Goal: Book appointment/travel/reservation

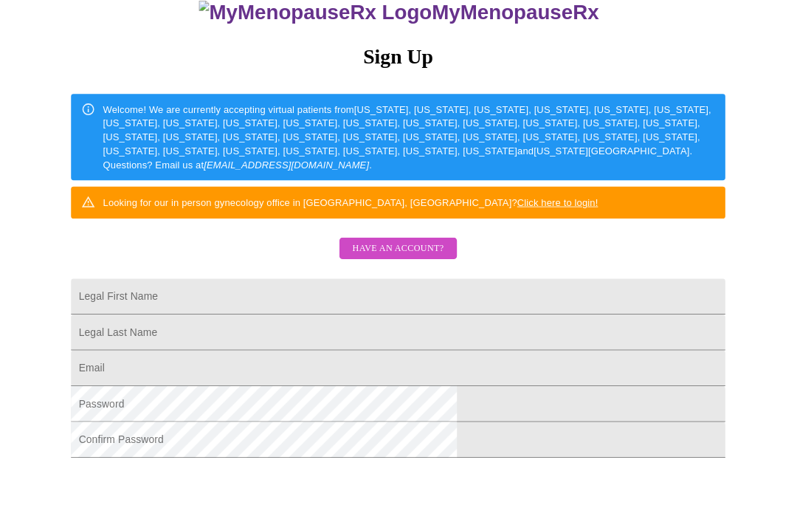
scroll to position [151, 0]
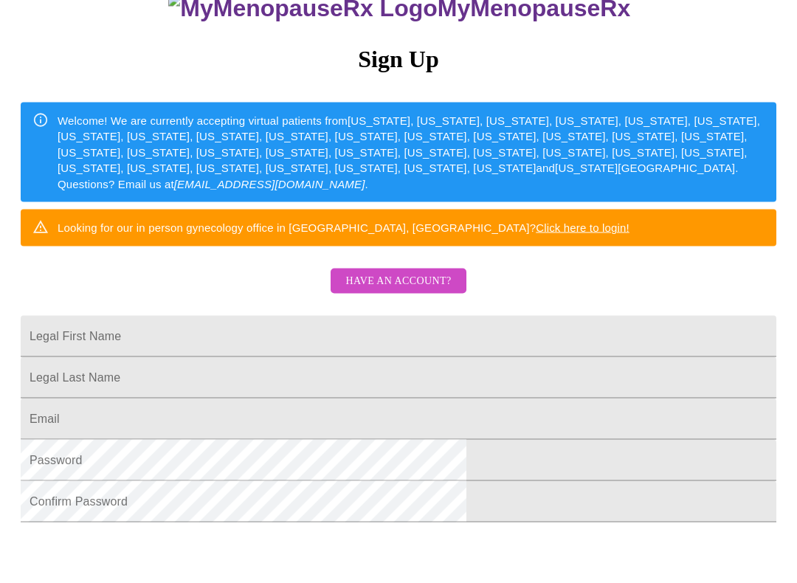
click at [221, 357] on input "Legal First Name" at bounding box center [399, 336] width 756 height 41
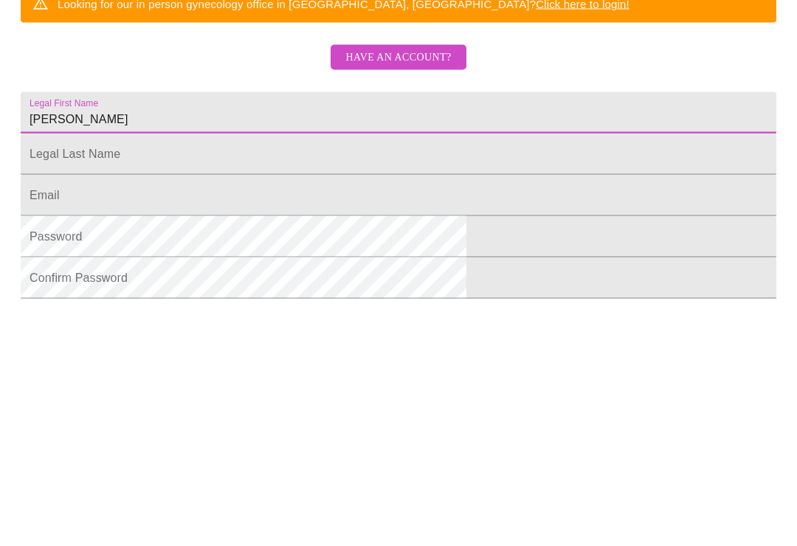
type input "[PERSON_NAME]"
click at [193, 350] on input "Legal First Name" at bounding box center [399, 370] width 756 height 41
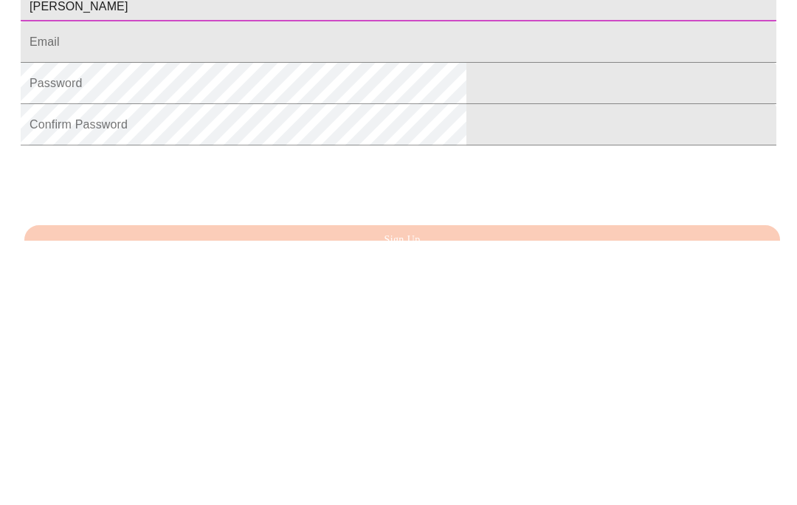
scroll to position [250, 0]
type input "[PERSON_NAME]"
click at [193, 284] on input "Legal First Name" at bounding box center [399, 304] width 756 height 41
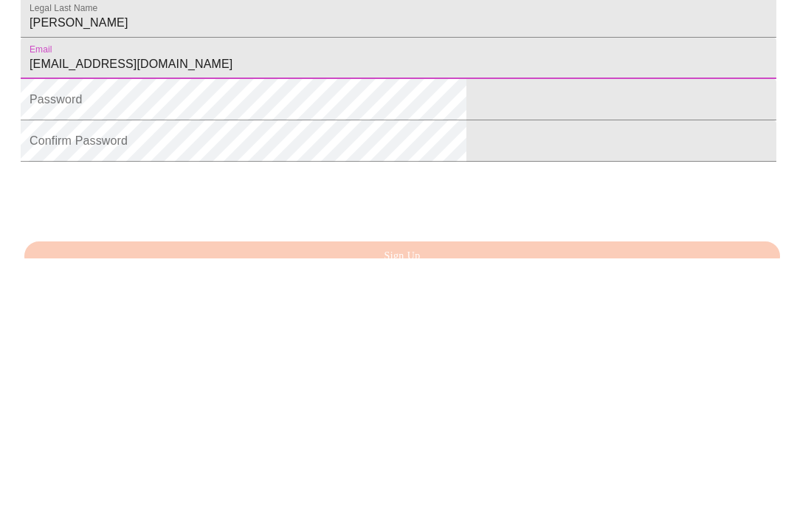
type input "[EMAIL_ADDRESS][DOMAIN_NAME]"
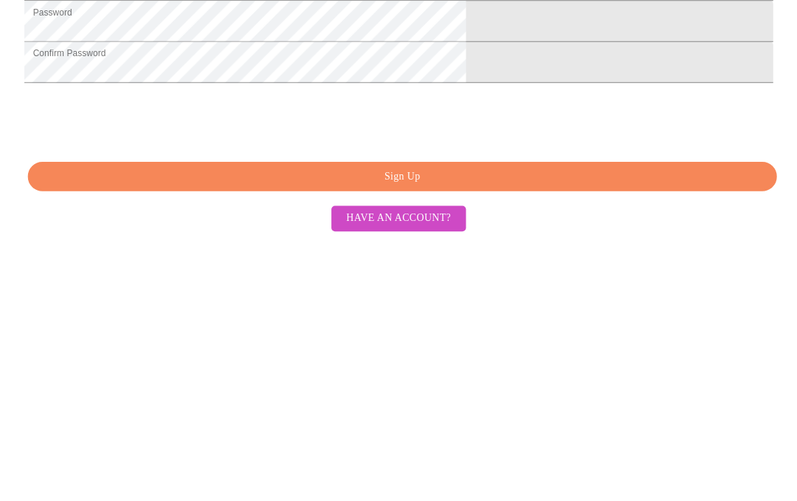
scroll to position [409, 0]
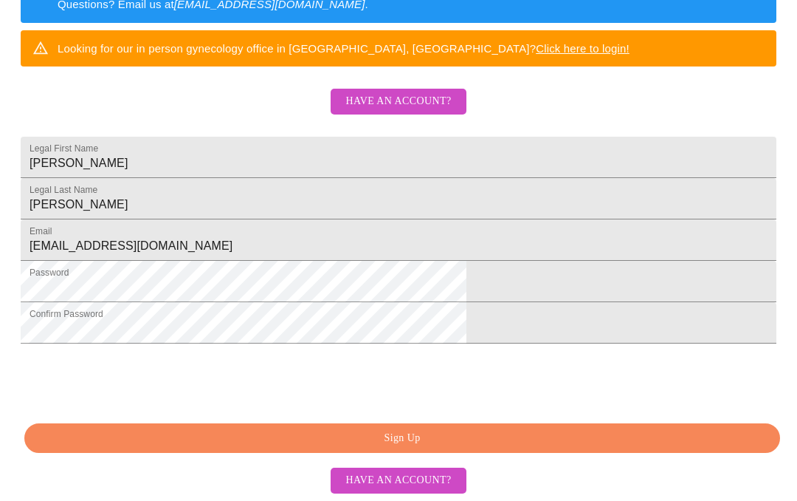
click at [426, 439] on span "Sign Up" at bounding box center [402, 438] width 722 height 18
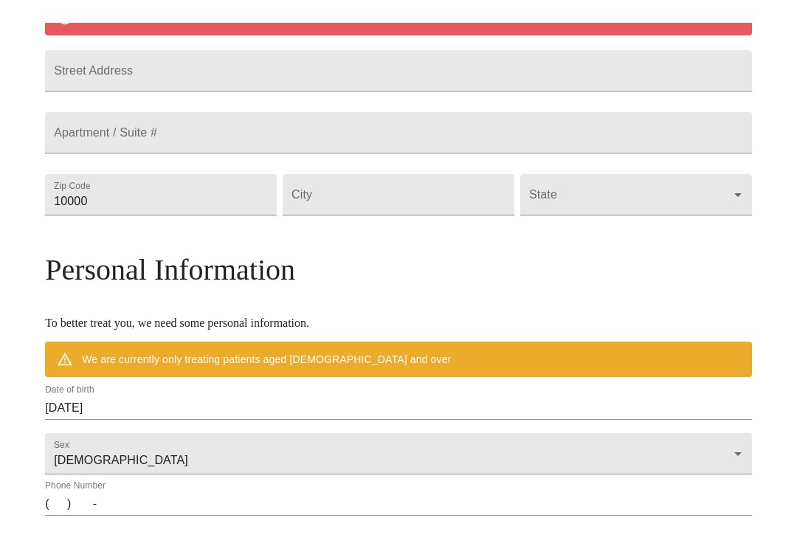
scroll to position [351, 0]
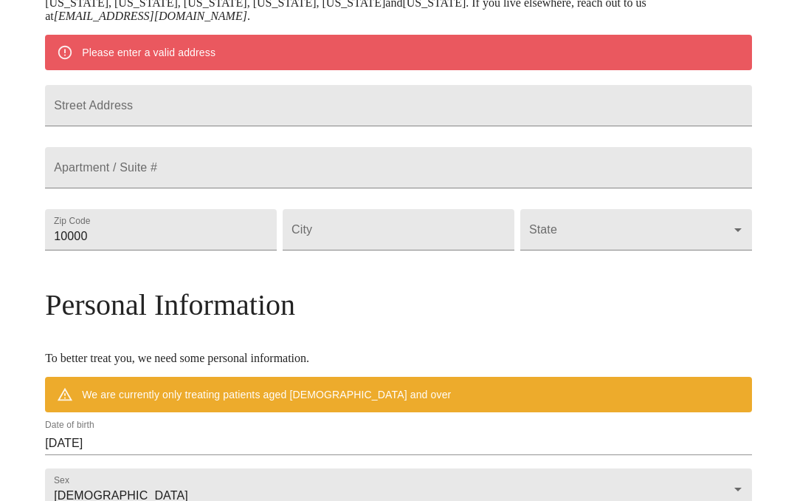
click at [158, 126] on input "Street Address" at bounding box center [398, 105] width 707 height 41
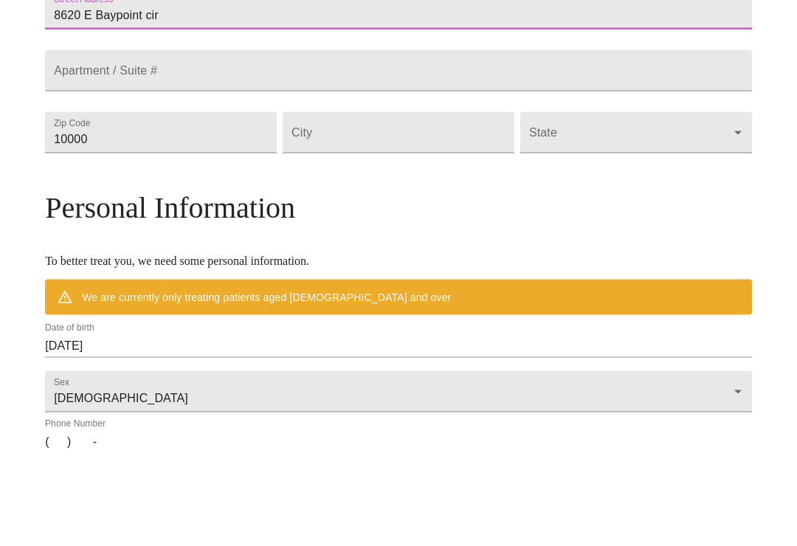
type input "8620 E Baypoint cir"
click at [172, 209] on input "10000" at bounding box center [161, 229] width 232 height 41
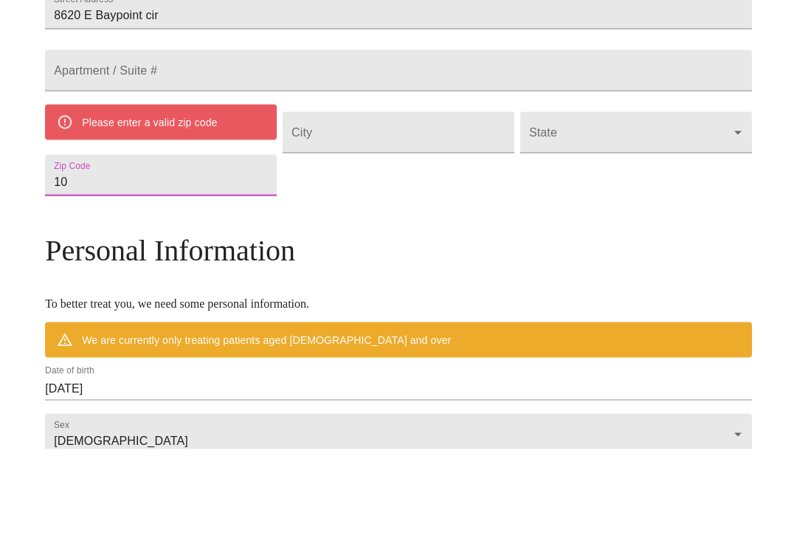
type input "1"
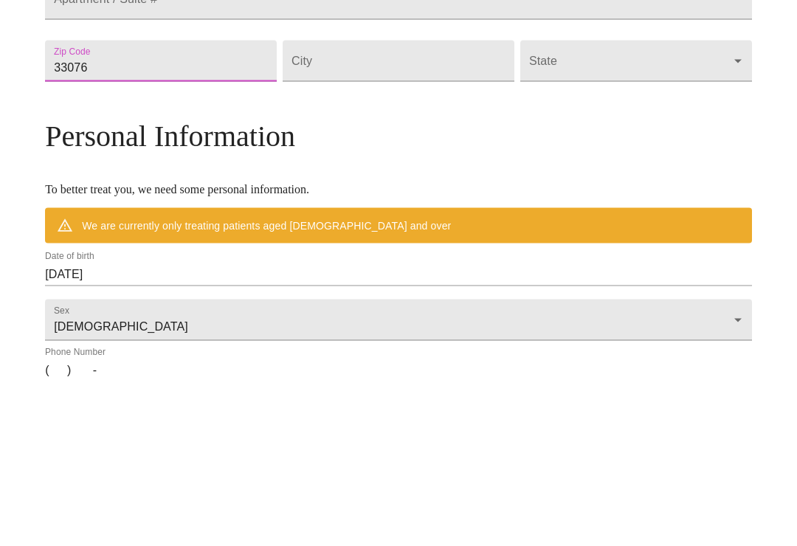
type input "33076"
click at [334, 209] on input "Street Address" at bounding box center [399, 229] width 232 height 41
type input "Parkland"
click at [537, 120] on body "MyMenopauseRx Welcome to MyMenopauseRx Since it's your first time here, you'll …" at bounding box center [399, 243] width 786 height 1178
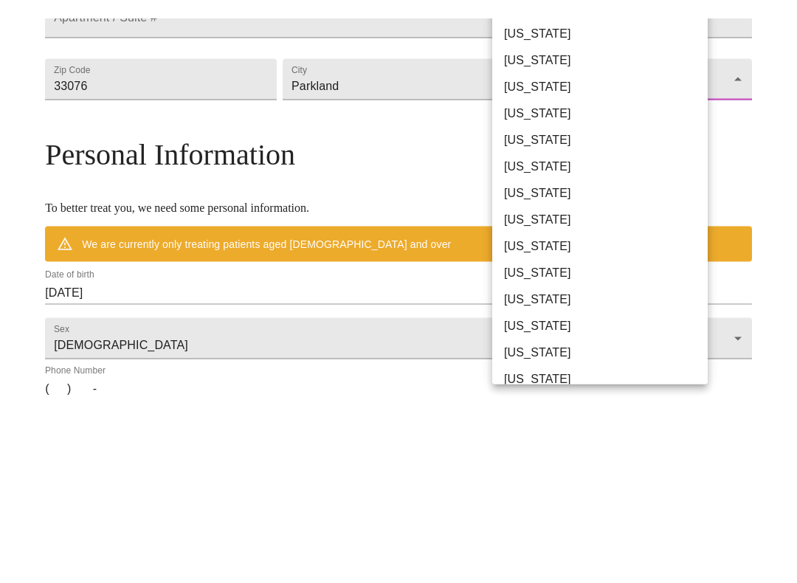
scroll to position [520, 0]
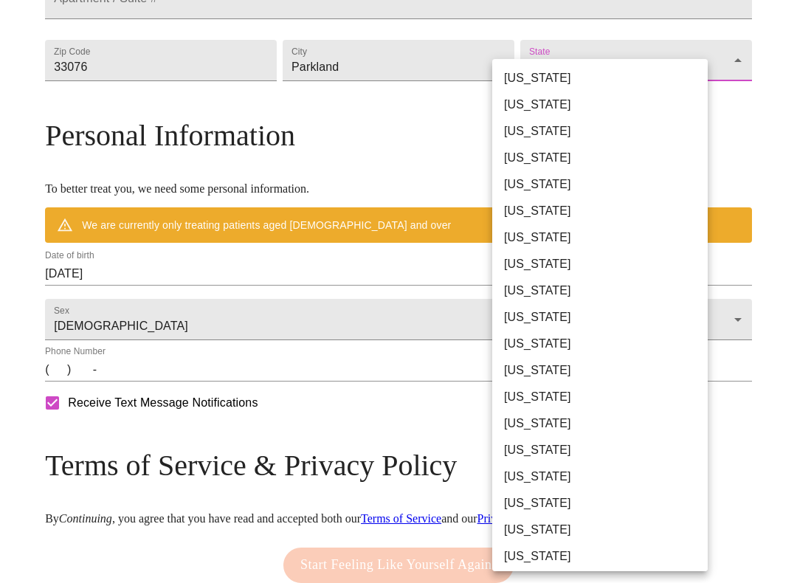
click at [520, 294] on li "[US_STATE]" at bounding box center [600, 291] width 216 height 27
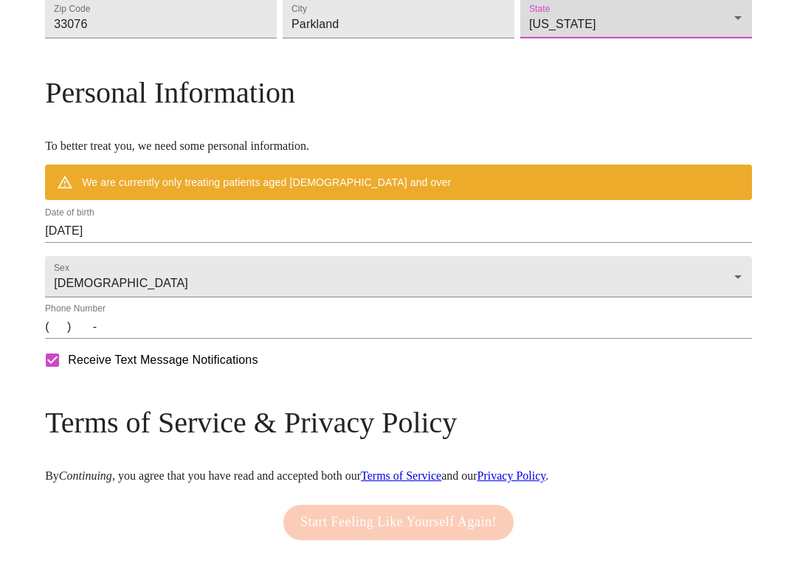
type input "[US_STATE]"
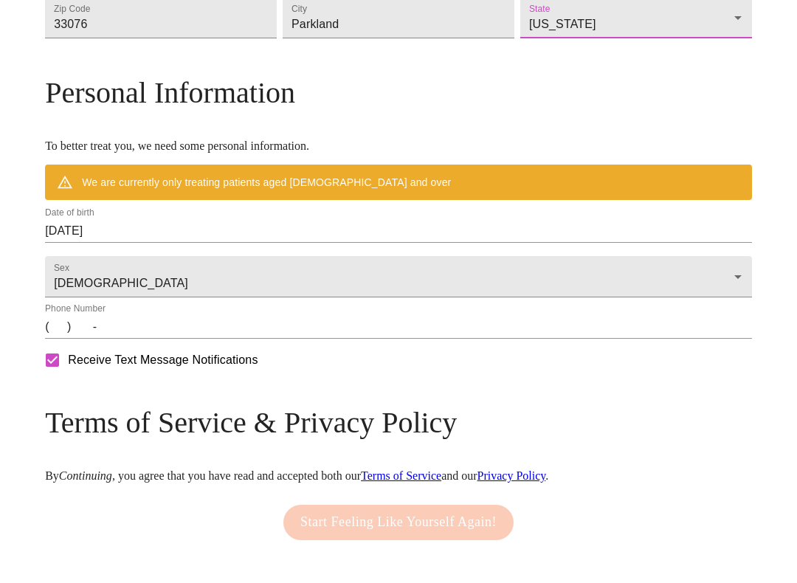
click at [193, 243] on input "[DATE]" at bounding box center [398, 231] width 707 height 24
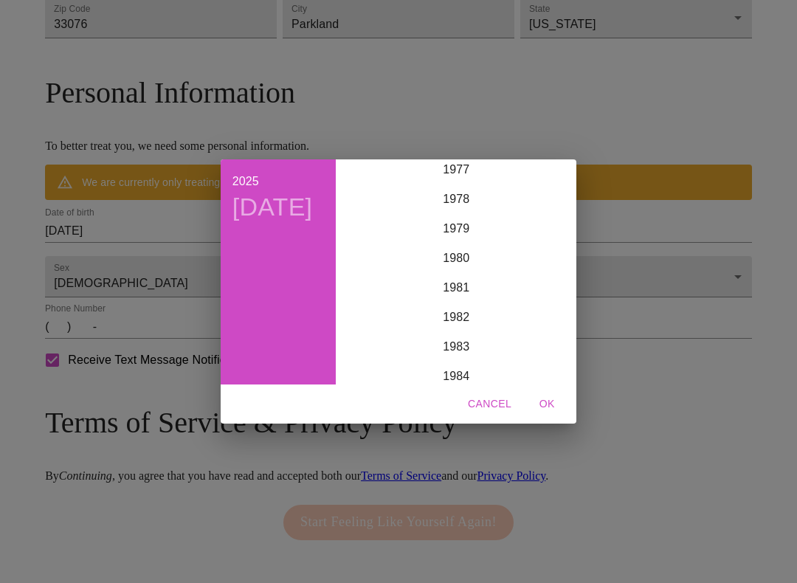
scroll to position [2296, 0]
click at [453, 207] on div "1978" at bounding box center [456, 214] width 229 height 30
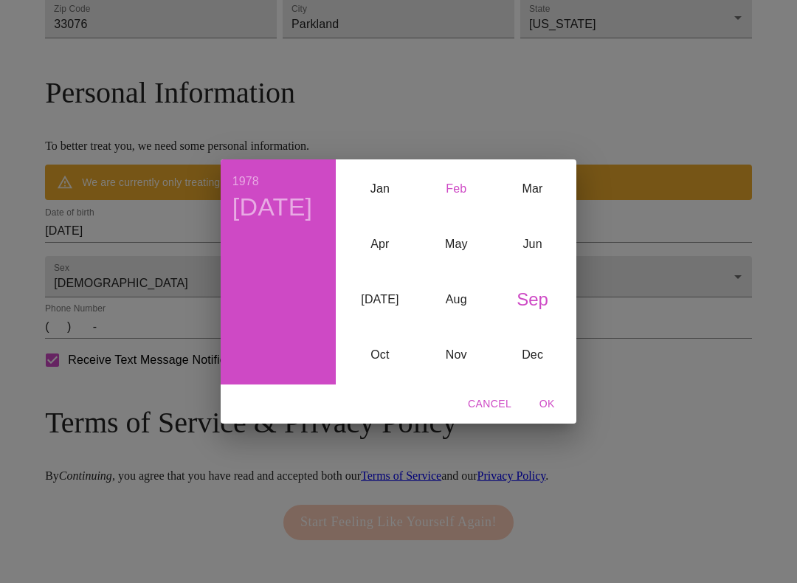
click at [452, 182] on div "Feb" at bounding box center [457, 189] width 76 height 55
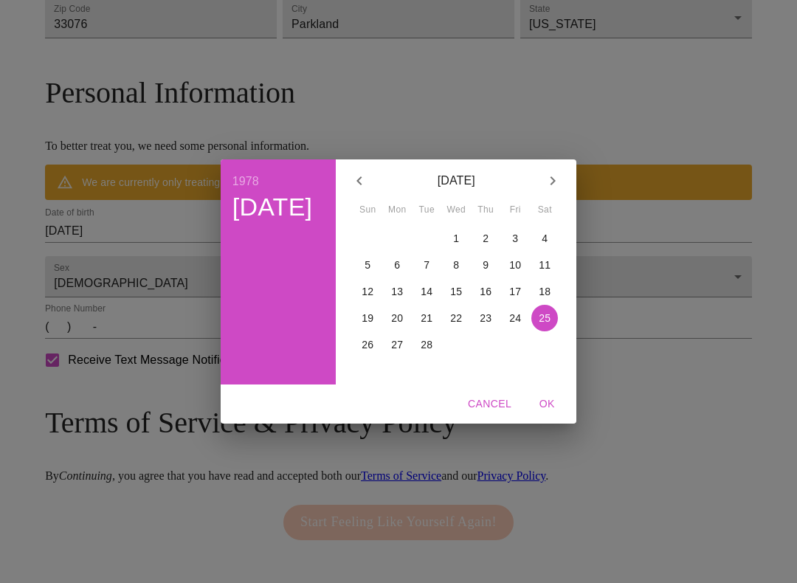
click at [394, 293] on p "13" at bounding box center [397, 291] width 12 height 15
click at [546, 403] on span "OK" at bounding box center [546, 404] width 35 height 18
type input "[DATE]"
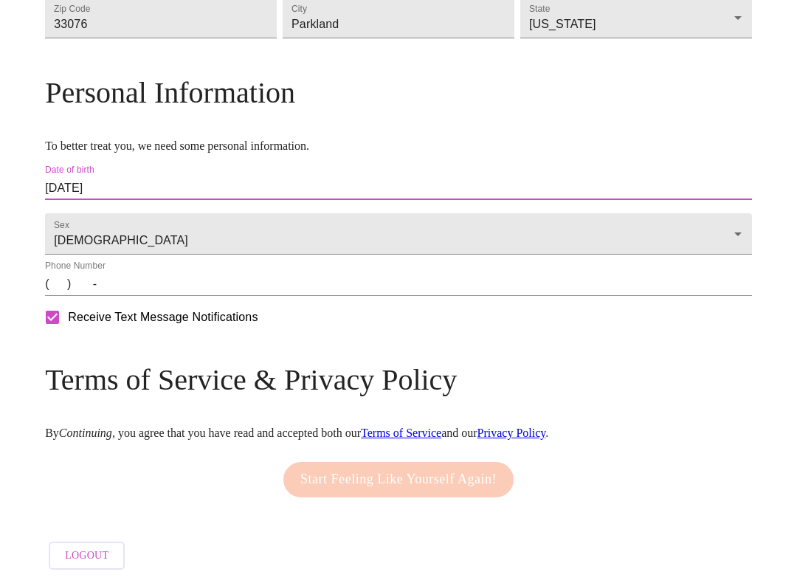
click at [144, 296] on input "(   )    -" at bounding box center [398, 284] width 707 height 24
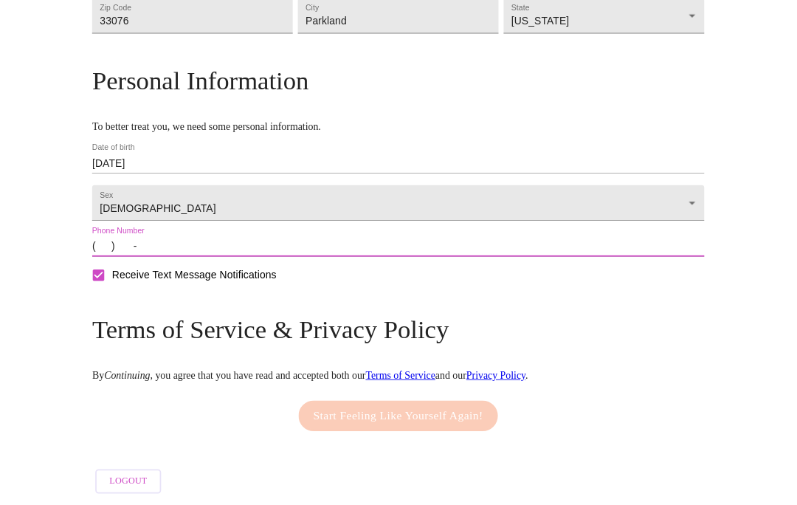
scroll to position [520, 0]
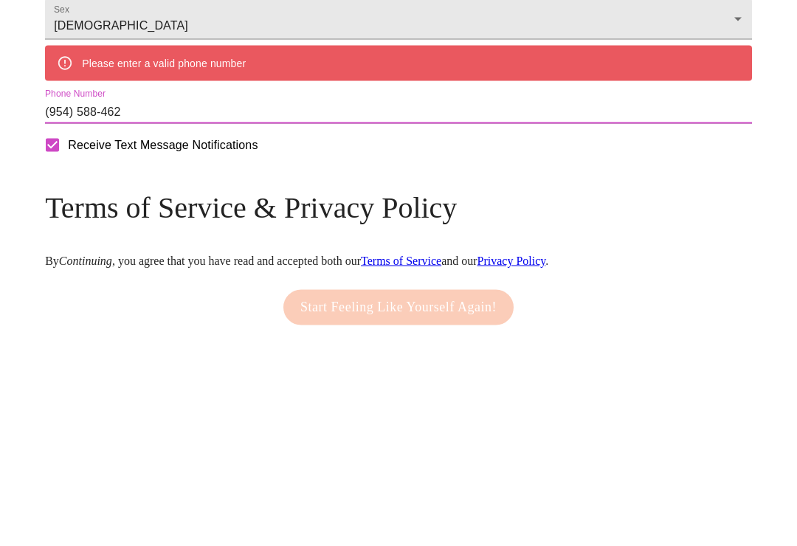
type input "[PHONE_NUMBER]"
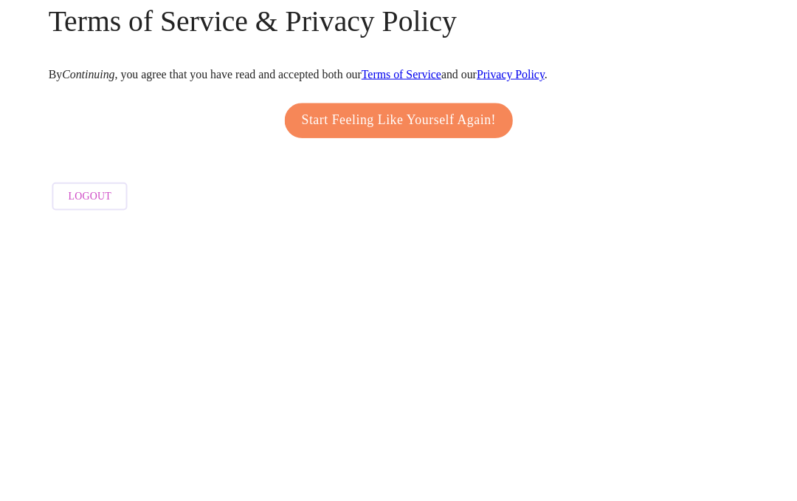
scroll to position [684, 0]
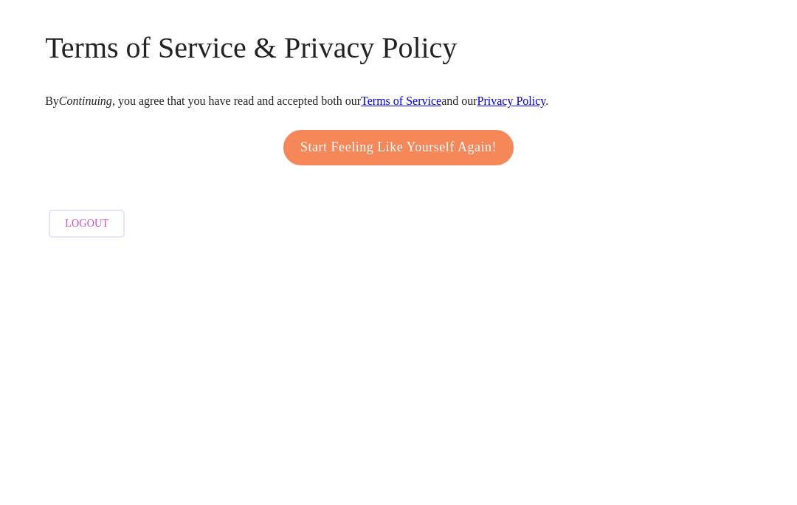
click at [374, 390] on span "Start Feeling Like Yourself Again!" at bounding box center [398, 402] width 196 height 24
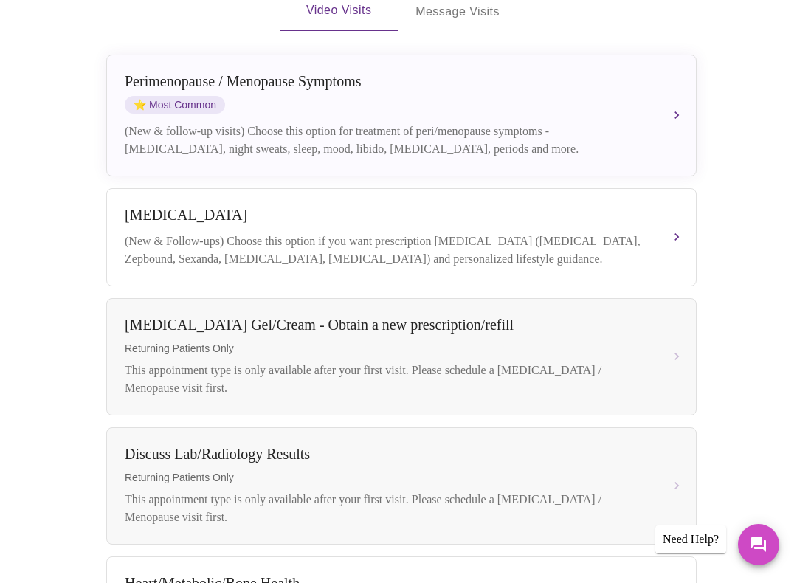
scroll to position [328, 0]
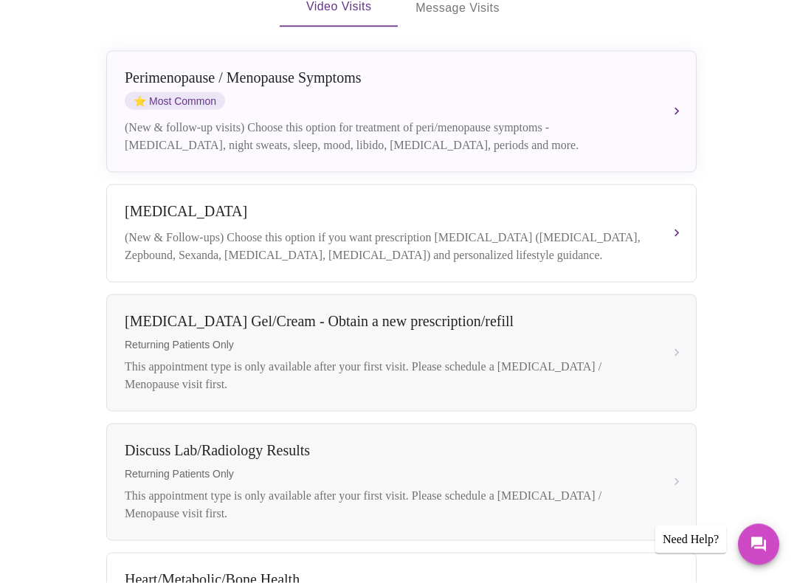
click at [172, 203] on div "[MEDICAL_DATA]" at bounding box center [387, 211] width 524 height 17
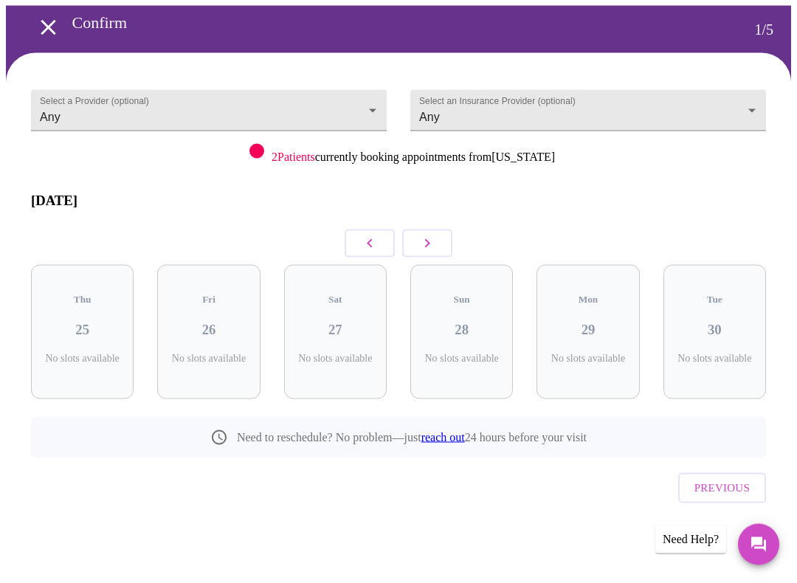
scroll to position [13, 0]
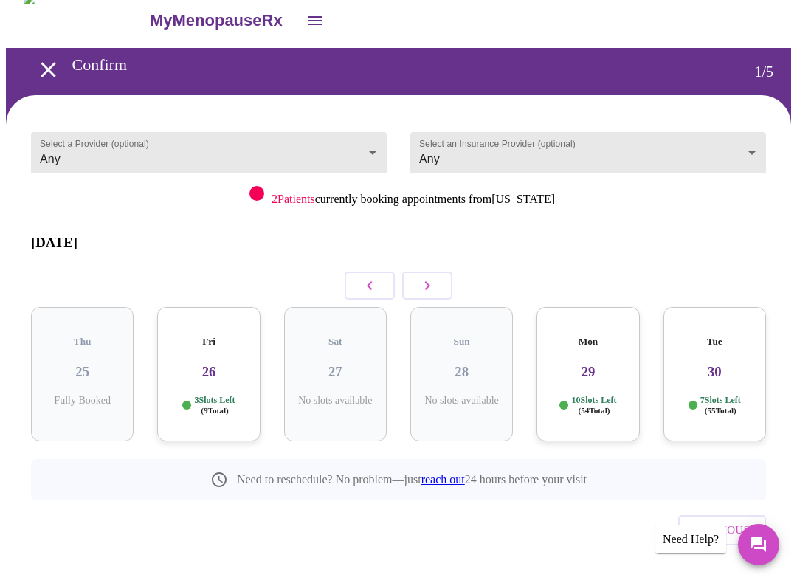
click at [191, 329] on div "Fri 26 3 Slots Left ( 9 Total)" at bounding box center [208, 374] width 103 height 134
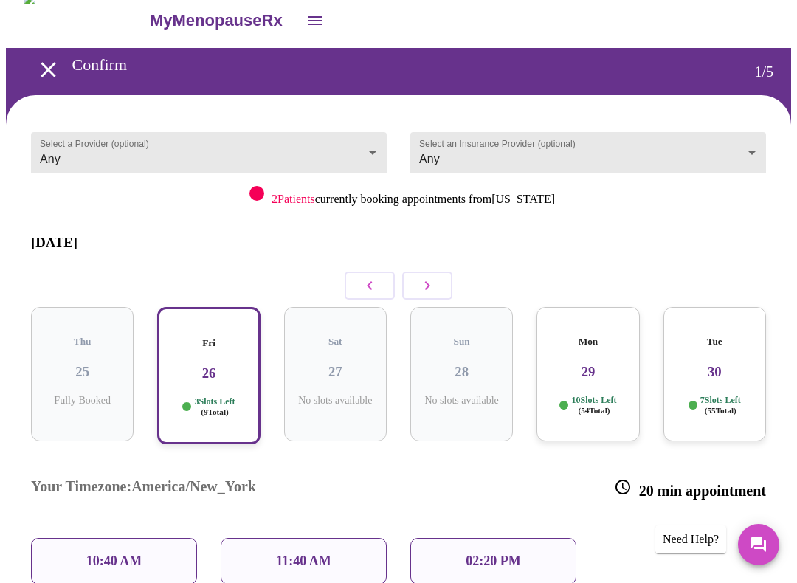
click at [498, 500] on p "02:20 PM" at bounding box center [493, 562] width 55 height 16
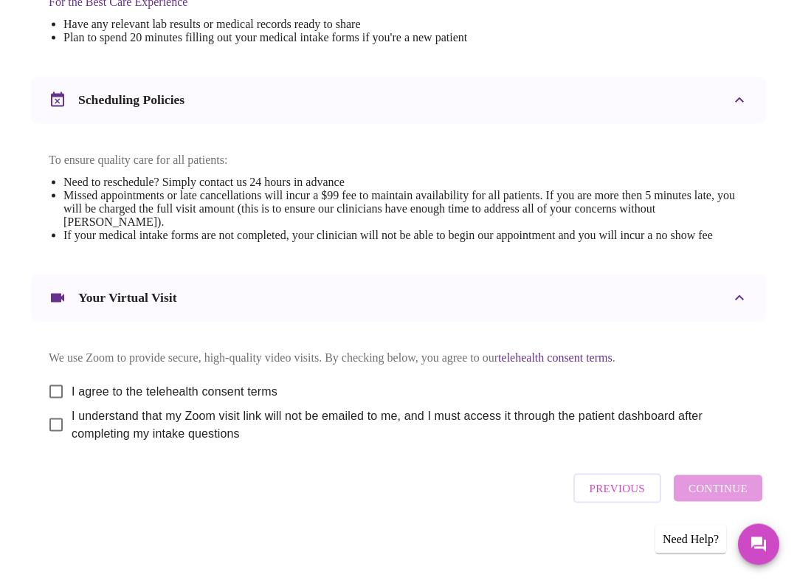
scroll to position [534, 0]
click at [47, 377] on input "I agree to the telehealth consent terms" at bounding box center [56, 392] width 31 height 31
checkbox input "true"
click at [47, 427] on input "I understand that my Zoom visit link will not be emailed to me, and I must acce…" at bounding box center [56, 425] width 31 height 31
checkbox input "true"
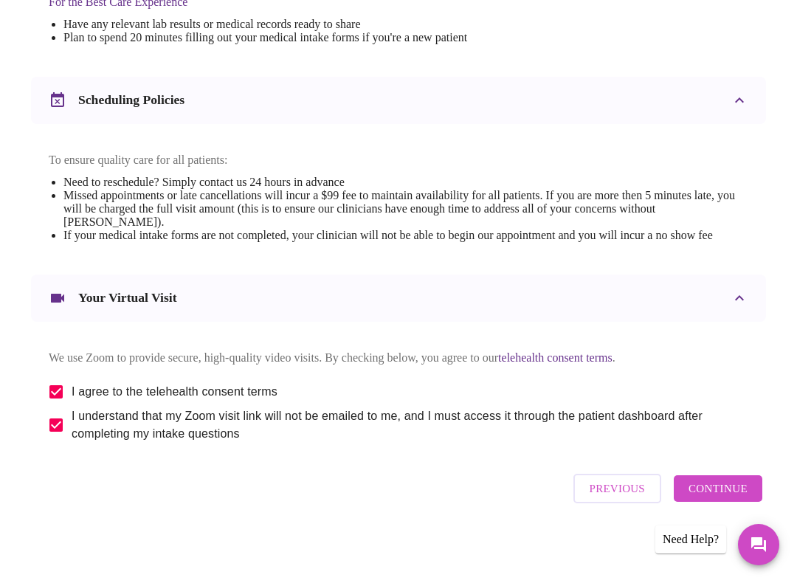
click at [729, 494] on span "Continue" at bounding box center [718, 488] width 59 height 19
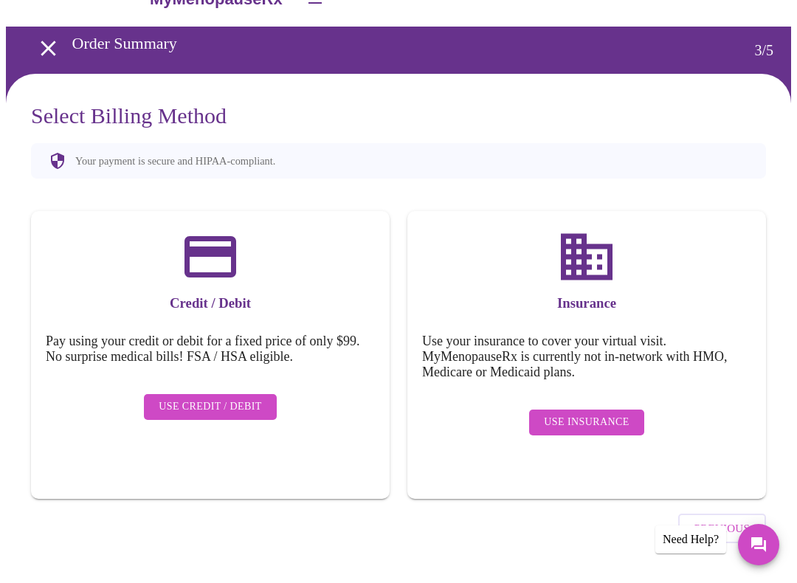
click at [614, 402] on div "Use Insurance" at bounding box center [586, 422] width 329 height 41
click at [602, 417] on span "Use Insurance" at bounding box center [586, 422] width 85 height 18
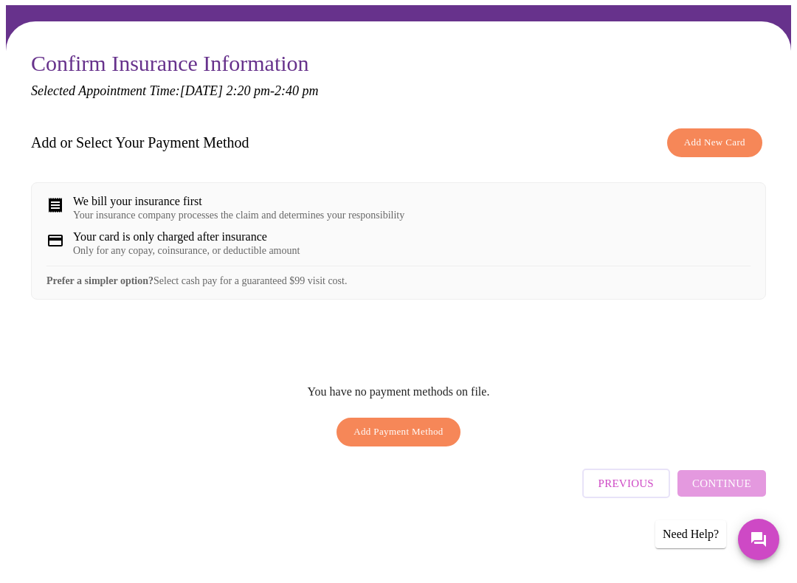
scroll to position [87, 0]
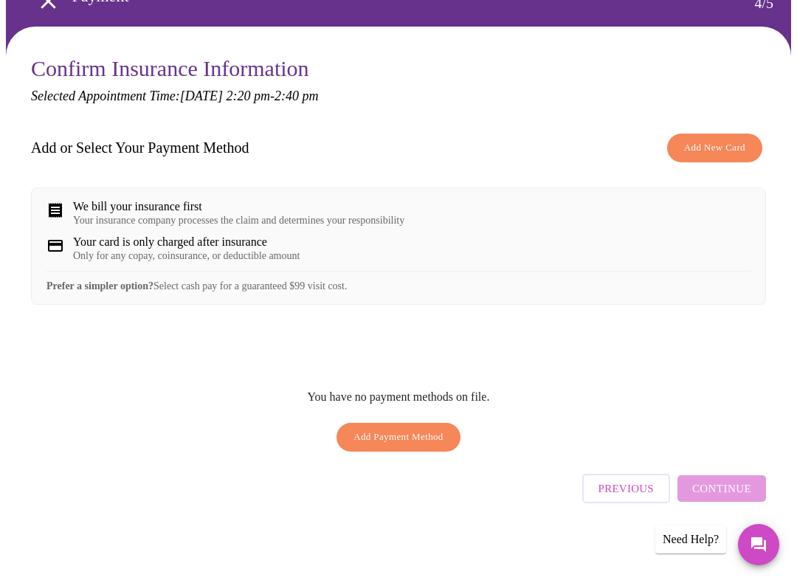
click at [126, 206] on div "We bill your insurance first" at bounding box center [238, 206] width 331 height 13
